Goal: Task Accomplishment & Management: Manage account settings

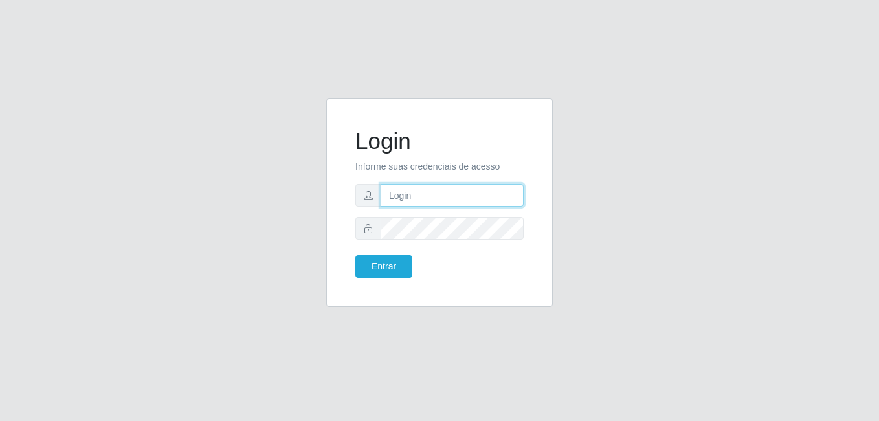
click at [485, 197] on input "text" at bounding box center [451, 195] width 143 height 23
type input "[EMAIL_ADDRESS][DOMAIN_NAME]"
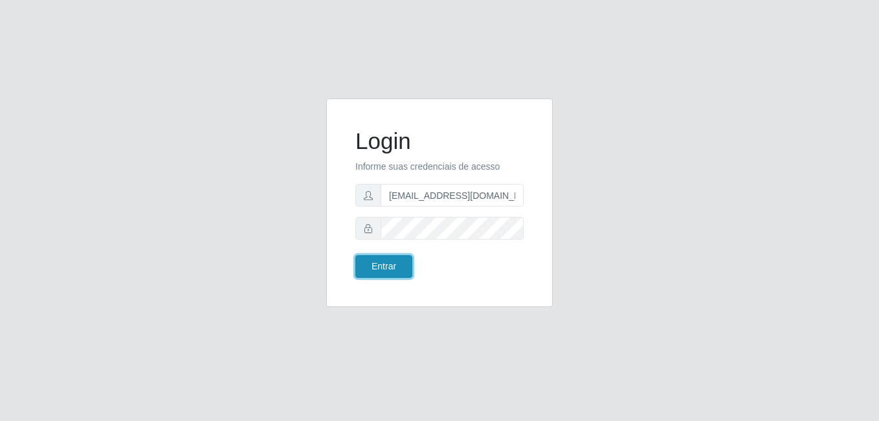
click at [409, 261] on button "Entrar" at bounding box center [383, 266] width 57 height 23
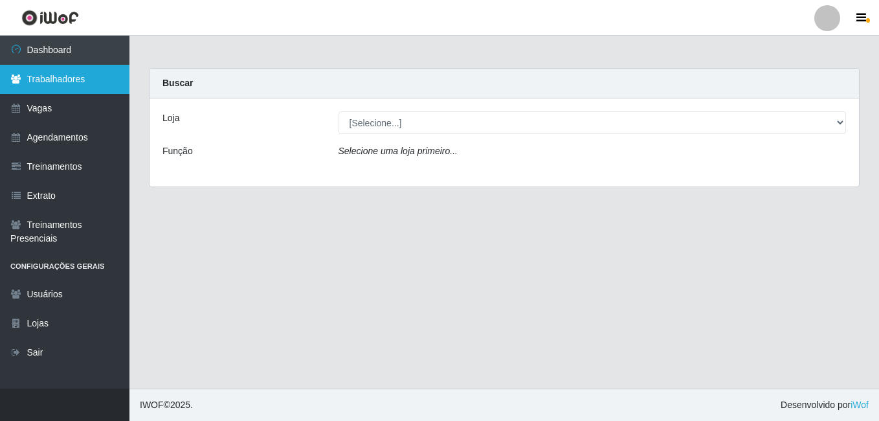
click at [49, 74] on link "Trabalhadores" at bounding box center [64, 79] width 129 height 29
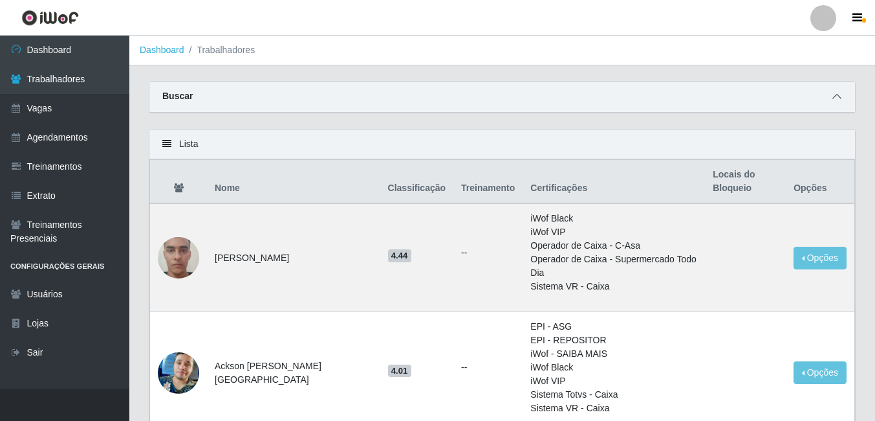
click at [833, 95] on icon at bounding box center [837, 96] width 9 height 9
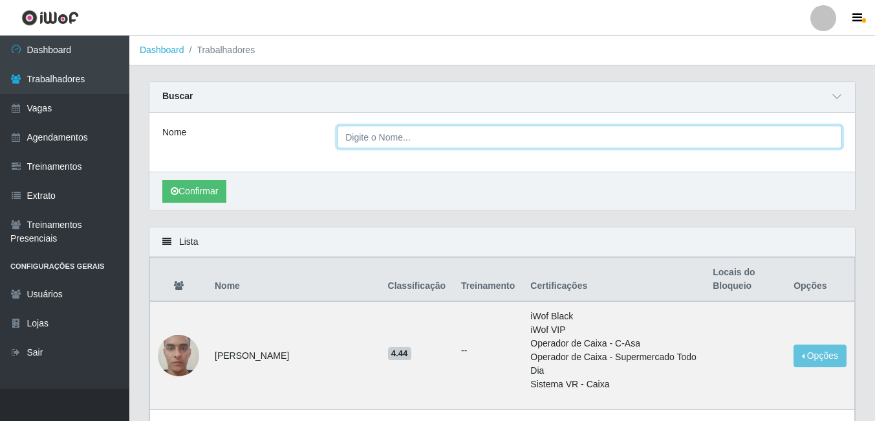
click at [384, 142] on input "Nome" at bounding box center [589, 137] width 505 height 23
click at [162, 180] on button "Confirmar" at bounding box center [194, 191] width 64 height 23
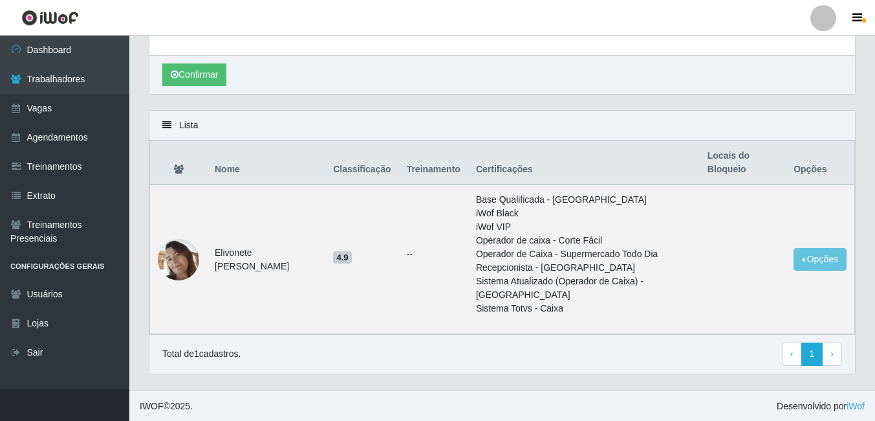
scroll to position [118, 0]
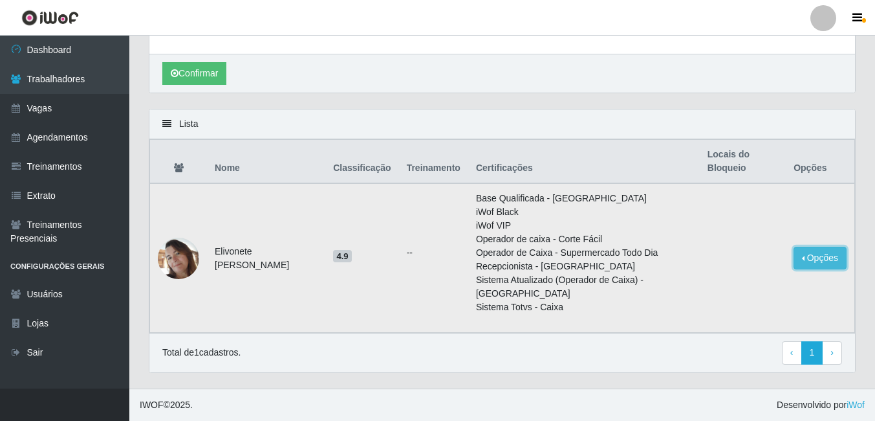
click at [807, 261] on button "Opções" at bounding box center [820, 258] width 53 height 23
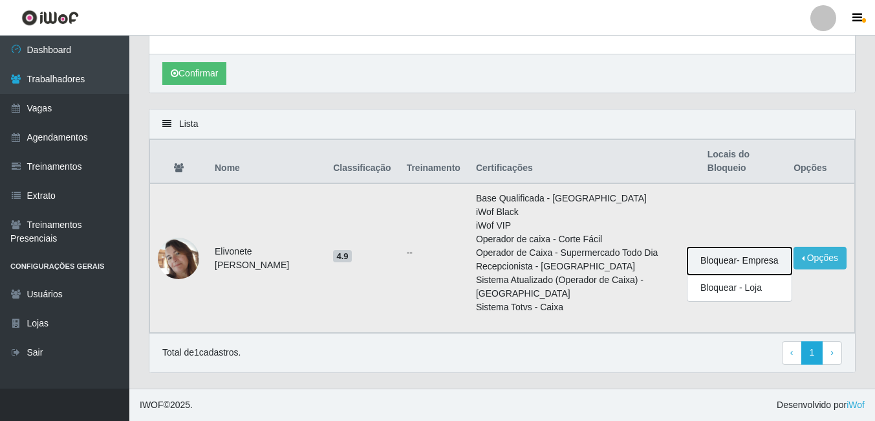
click at [745, 264] on button "Bloquear - Empresa" at bounding box center [740, 260] width 104 height 27
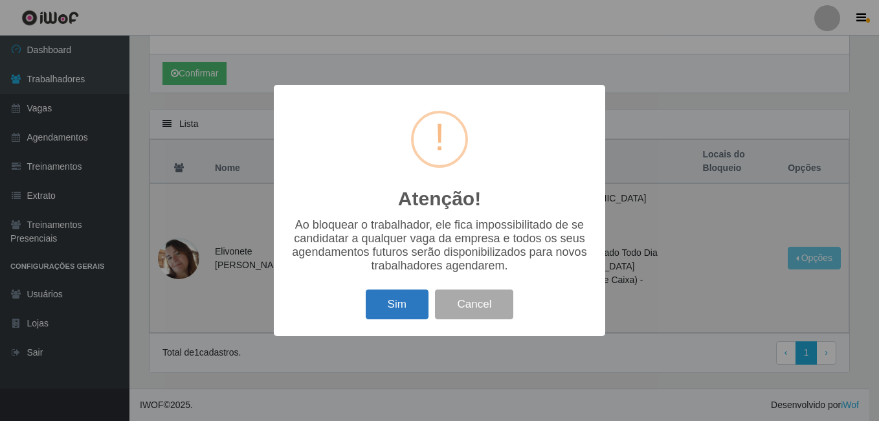
click at [395, 307] on button "Sim" at bounding box center [397, 304] width 63 height 30
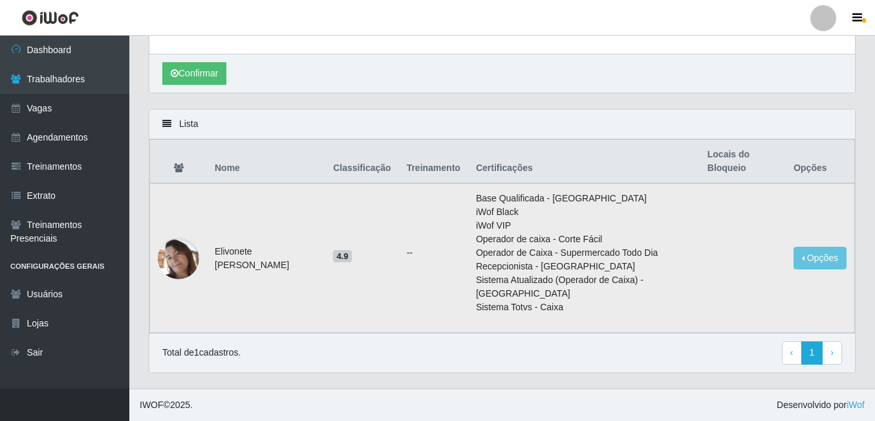
scroll to position [0, 0]
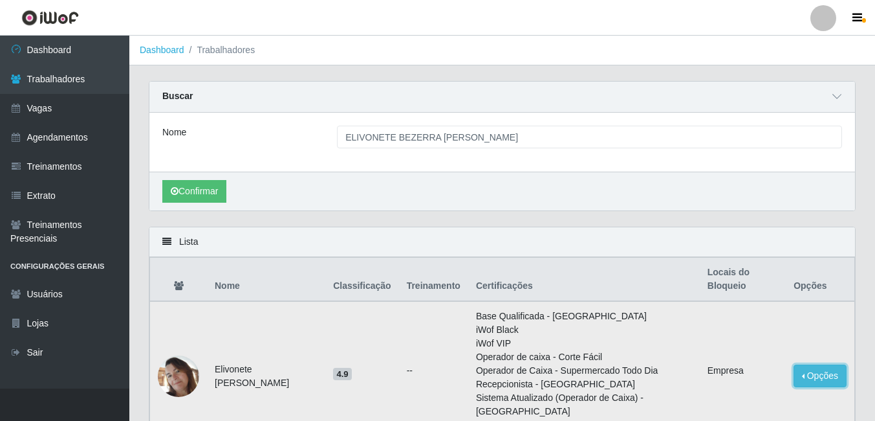
click at [815, 375] on button "Opções" at bounding box center [820, 375] width 53 height 23
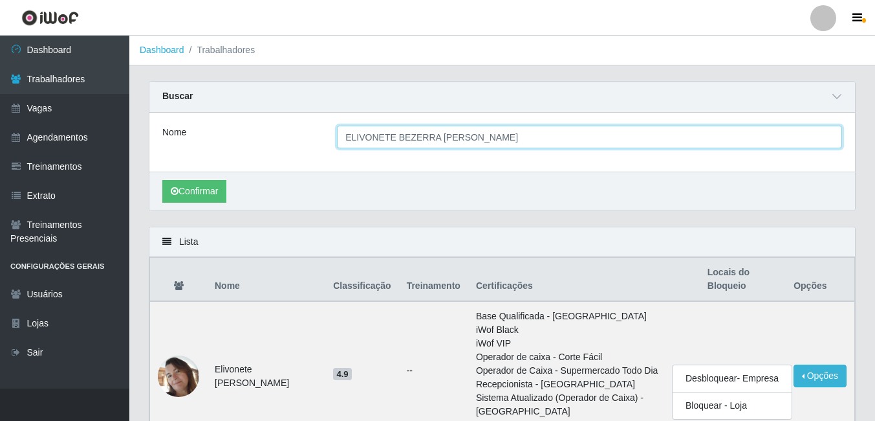
click at [560, 133] on input "ELIVONETE BEZERRA [PERSON_NAME]" at bounding box center [589, 137] width 505 height 23
click at [534, 133] on input "ELIVONETE BEZERRA [PERSON_NAME]" at bounding box center [589, 137] width 505 height 23
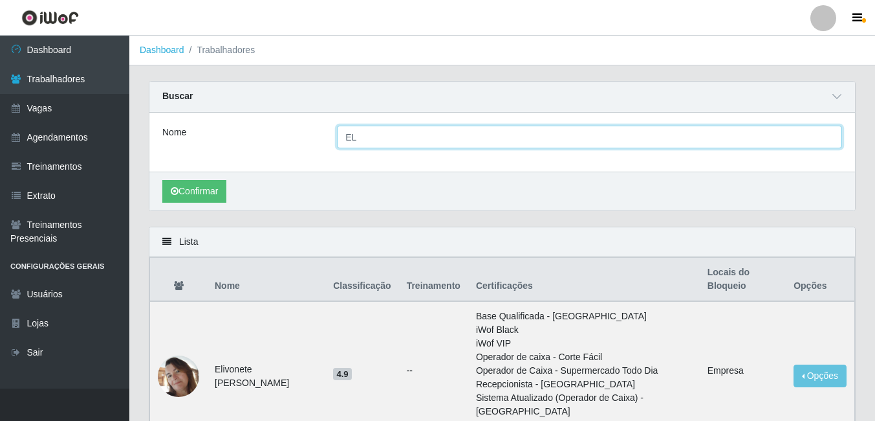
type input "E"
type input "IVONEIDE [PERSON_NAME]"
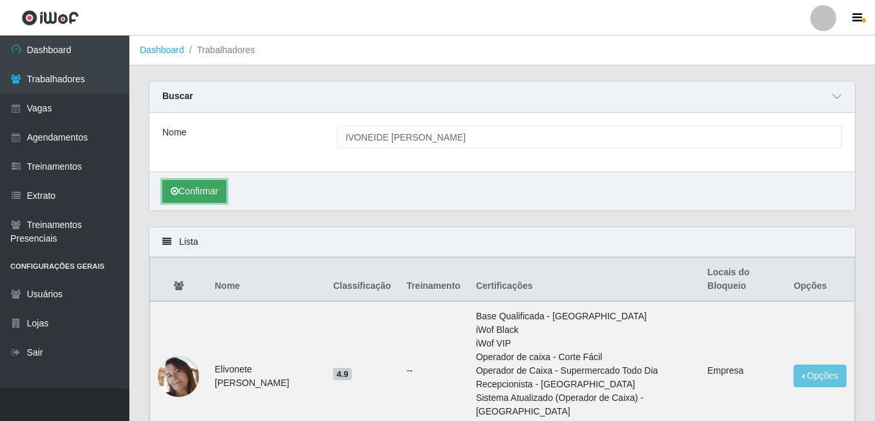
click at [213, 186] on button "Confirmar" at bounding box center [194, 191] width 64 height 23
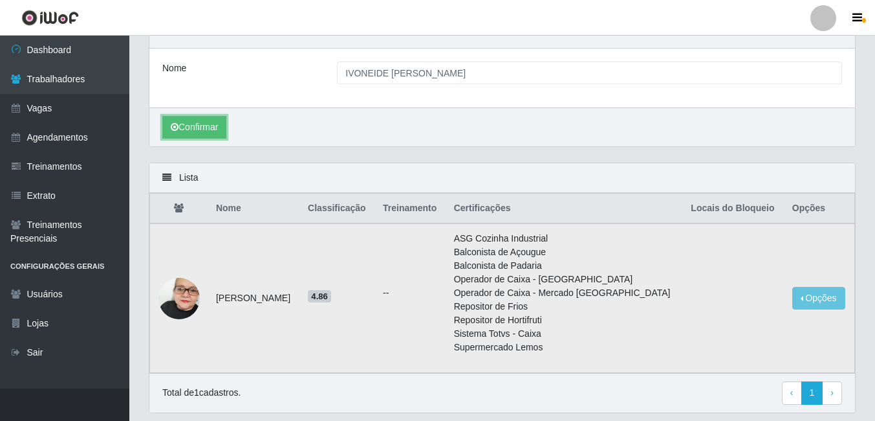
scroll to position [65, 0]
click at [809, 308] on button "Opções" at bounding box center [819, 297] width 53 height 23
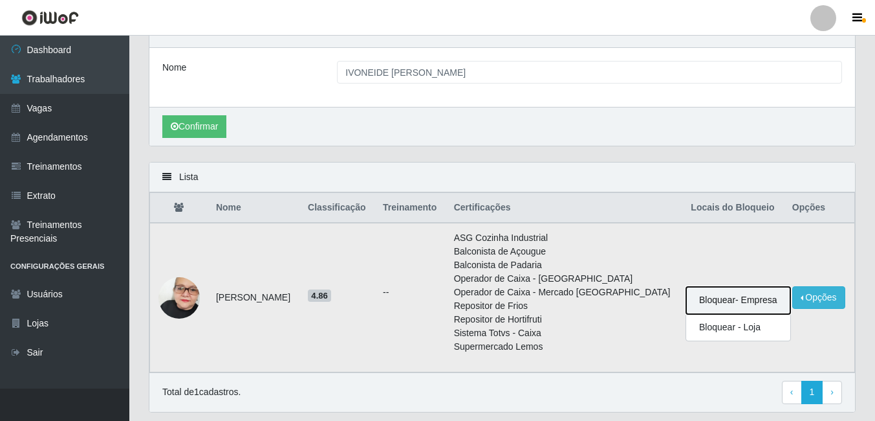
click at [743, 305] on button "Bloquear - Empresa" at bounding box center [738, 300] width 104 height 27
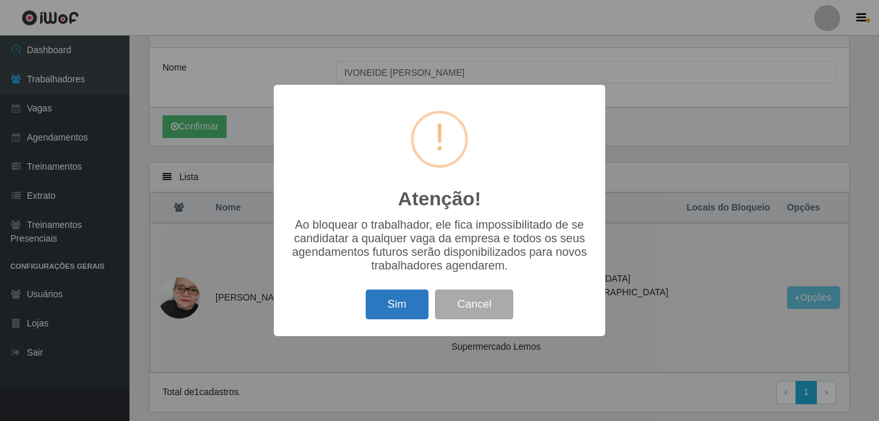
click at [402, 313] on button "Sim" at bounding box center [397, 304] width 63 height 30
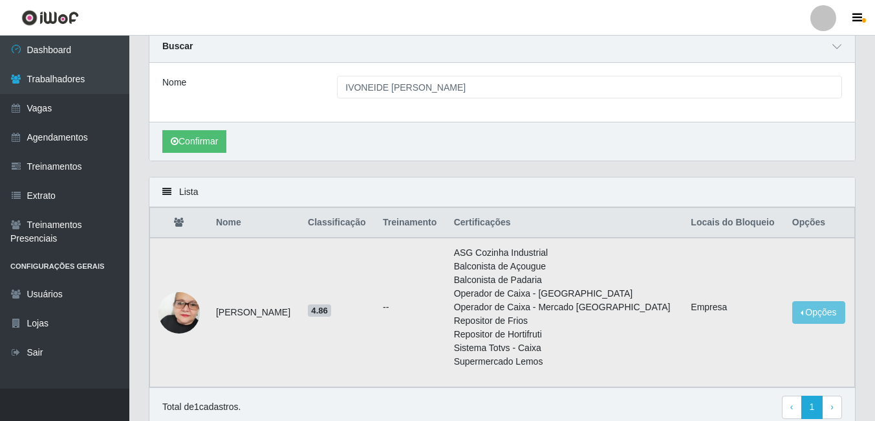
scroll to position [0, 0]
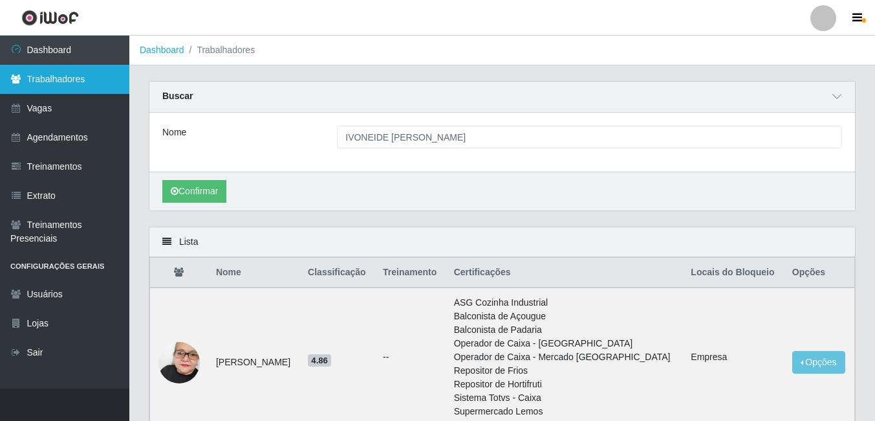
click at [76, 85] on link "Trabalhadores" at bounding box center [64, 79] width 129 height 29
